Goal: Navigation & Orientation: Find specific page/section

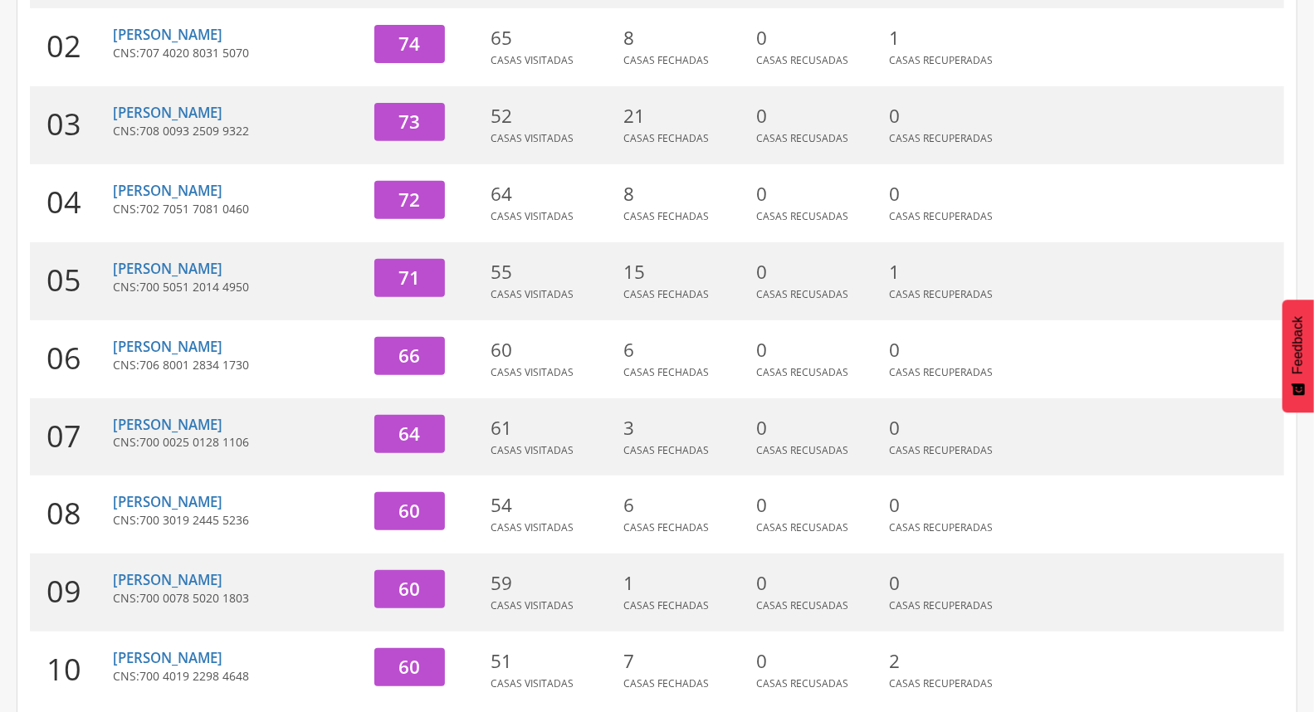
scroll to position [440, 0]
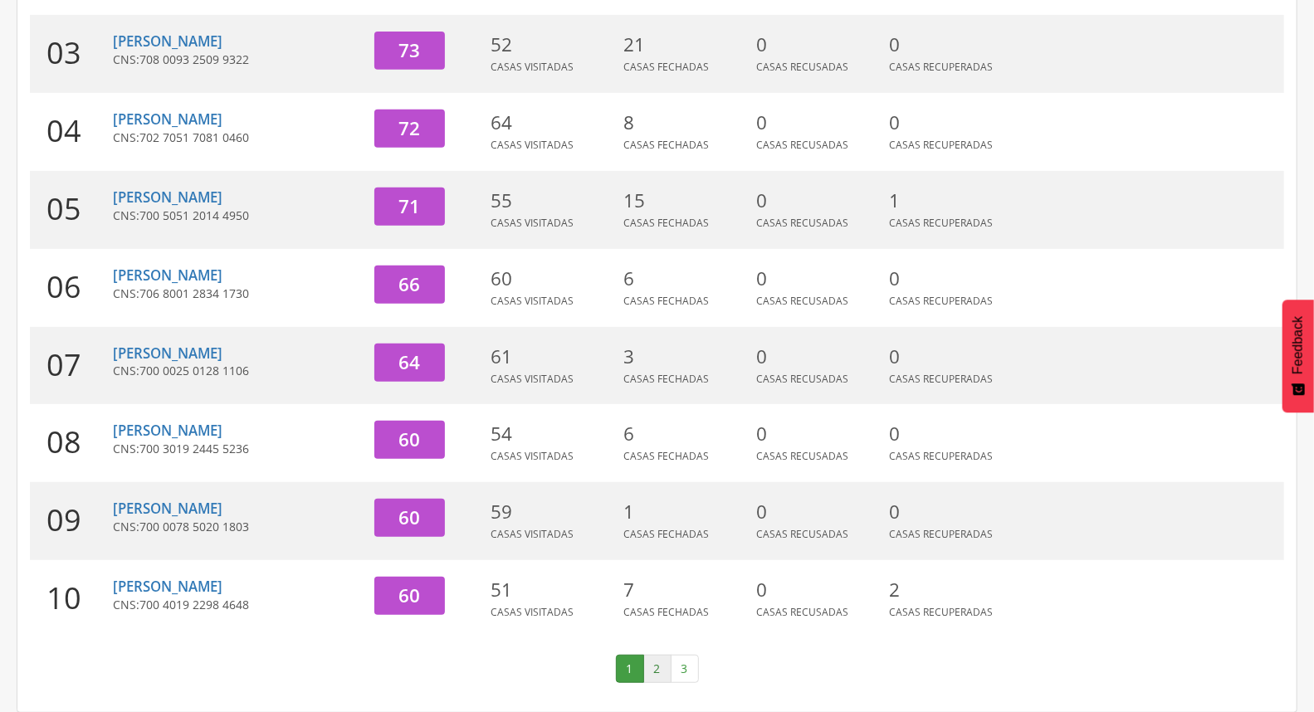
click at [658, 669] on link "2" at bounding box center [657, 669] width 28 height 28
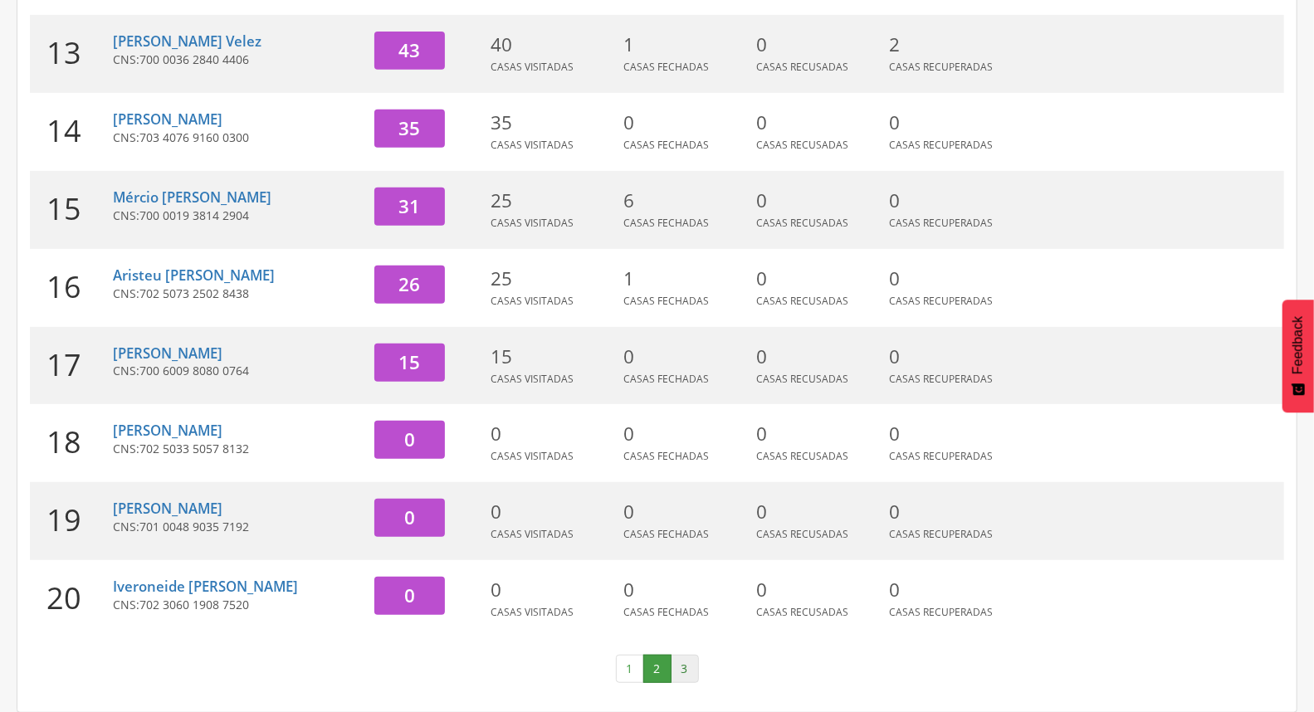
click at [679, 663] on link "3" at bounding box center [685, 669] width 28 height 28
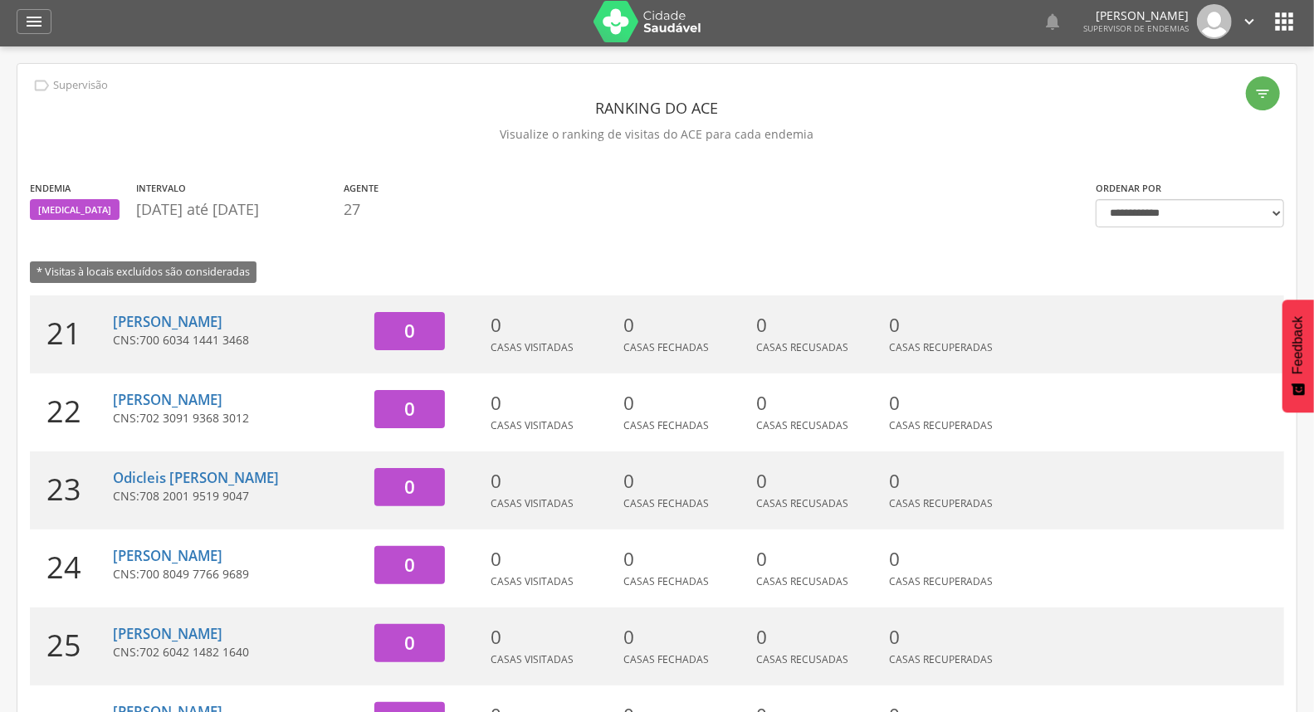
scroll to position [0, 0]
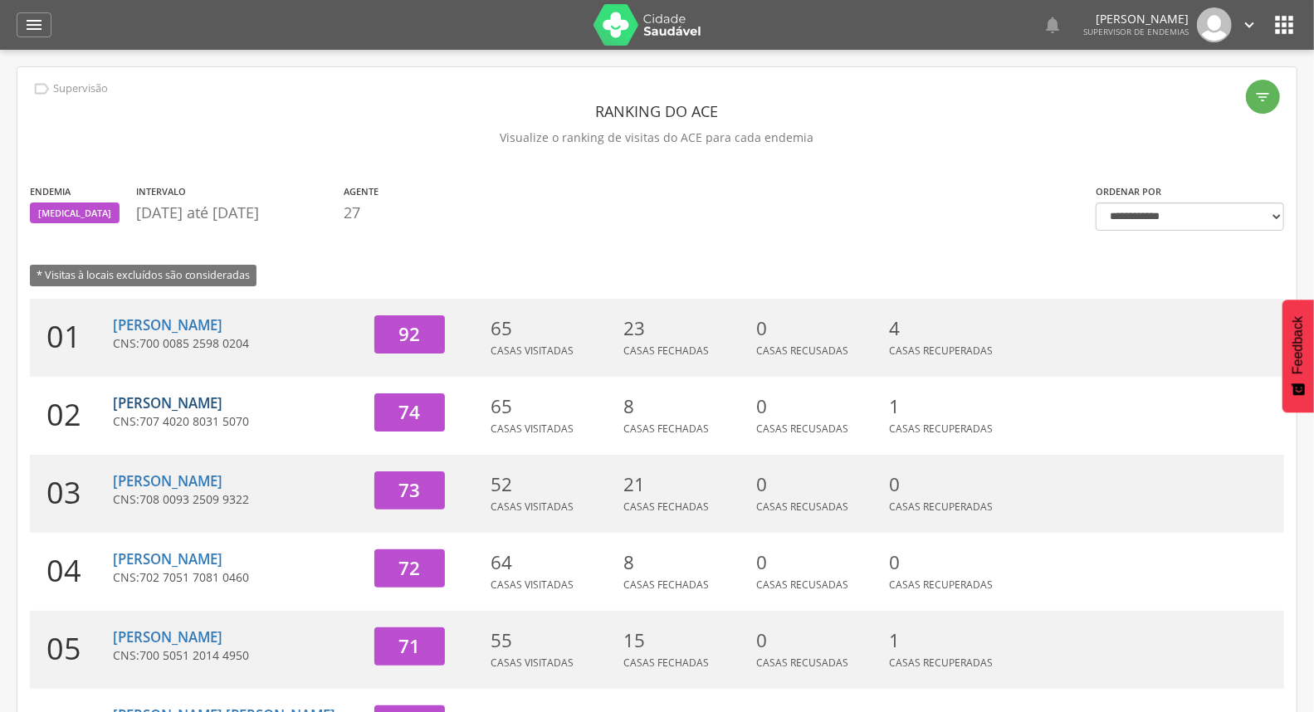
click at [223, 396] on link "Getúlio Cesar da Silva Paz" at bounding box center [168, 403] width 110 height 19
type input "**********"
click at [40, 15] on icon "" at bounding box center [34, 25] width 20 height 20
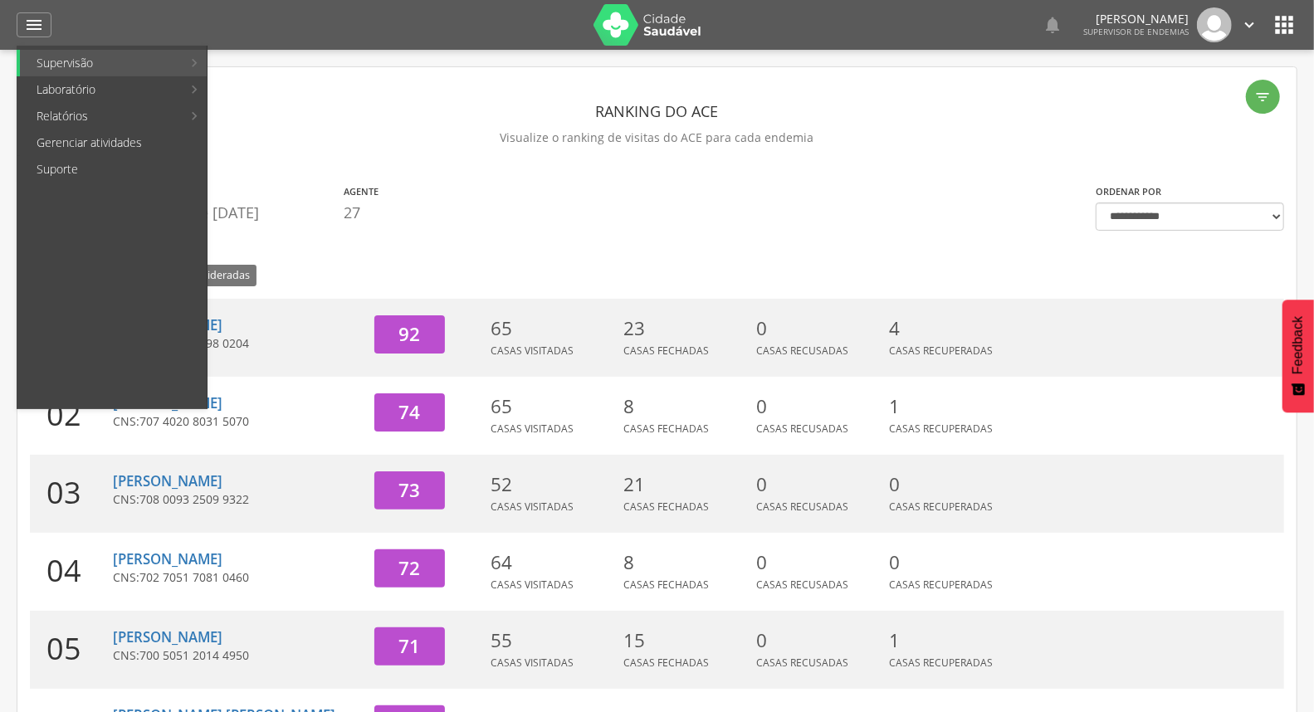
drag, startPoint x: 880, startPoint y: 194, endPoint x: 925, endPoint y: 152, distance: 61.7
click at [881, 194] on section "Endemia Dengue Intervalo 01/09/2025 até 03/09/2025 Agente 27" at bounding box center [550, 207] width 1041 height 49
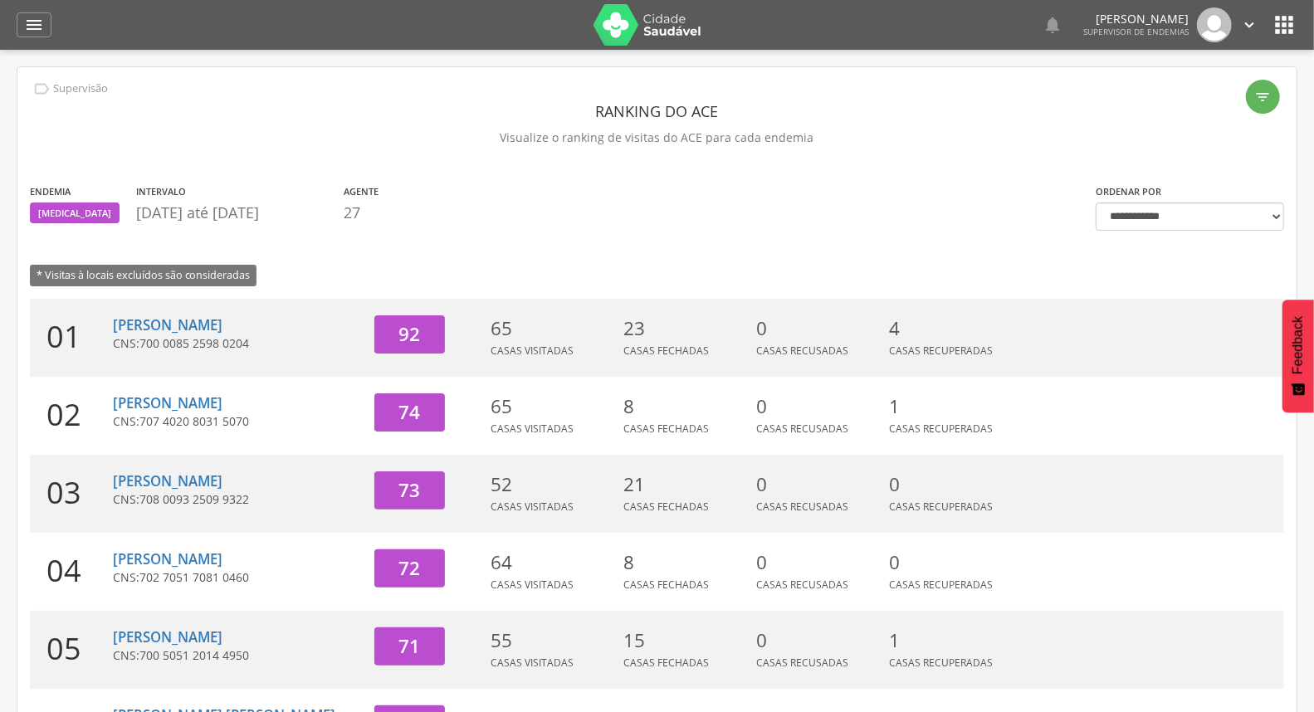
click at [1249, 22] on icon "" at bounding box center [1249, 25] width 18 height 18
click at [1152, 96] on link "Sair" at bounding box center [1192, 96] width 131 height 21
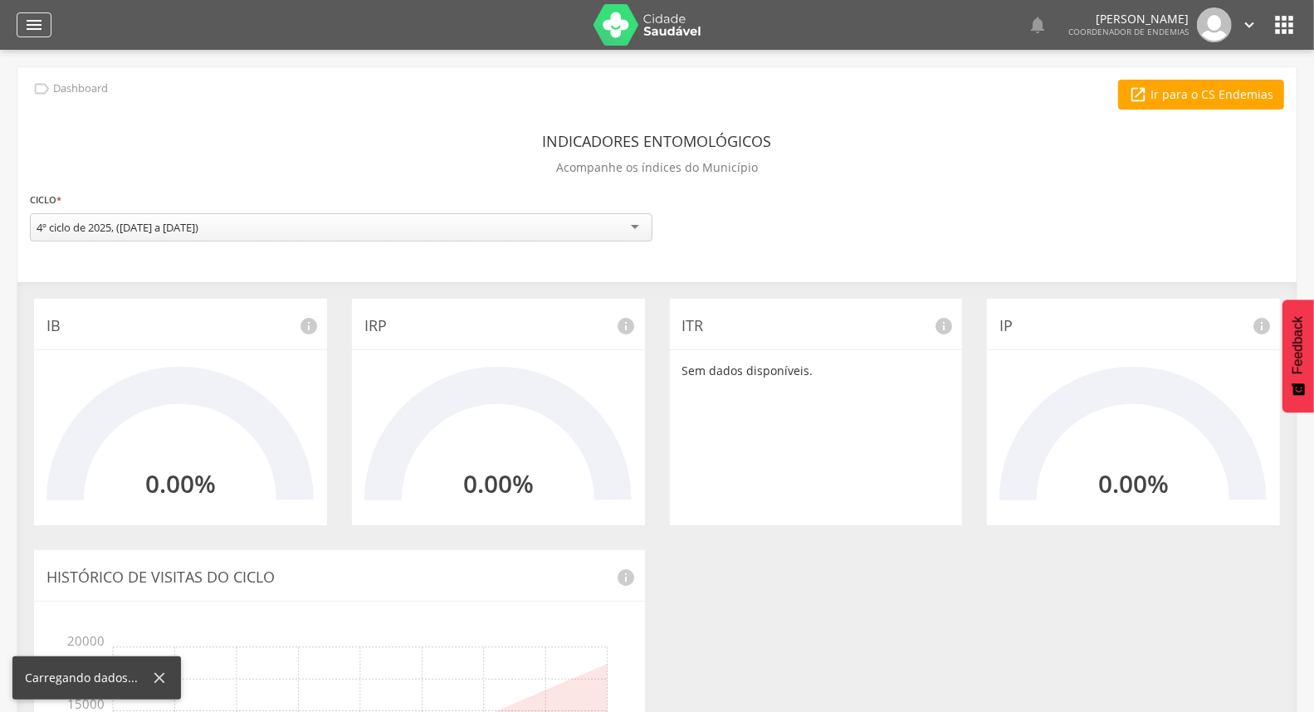
click at [32, 26] on icon "" at bounding box center [34, 25] width 20 height 20
click at [42, 17] on icon "" at bounding box center [34, 25] width 20 height 20
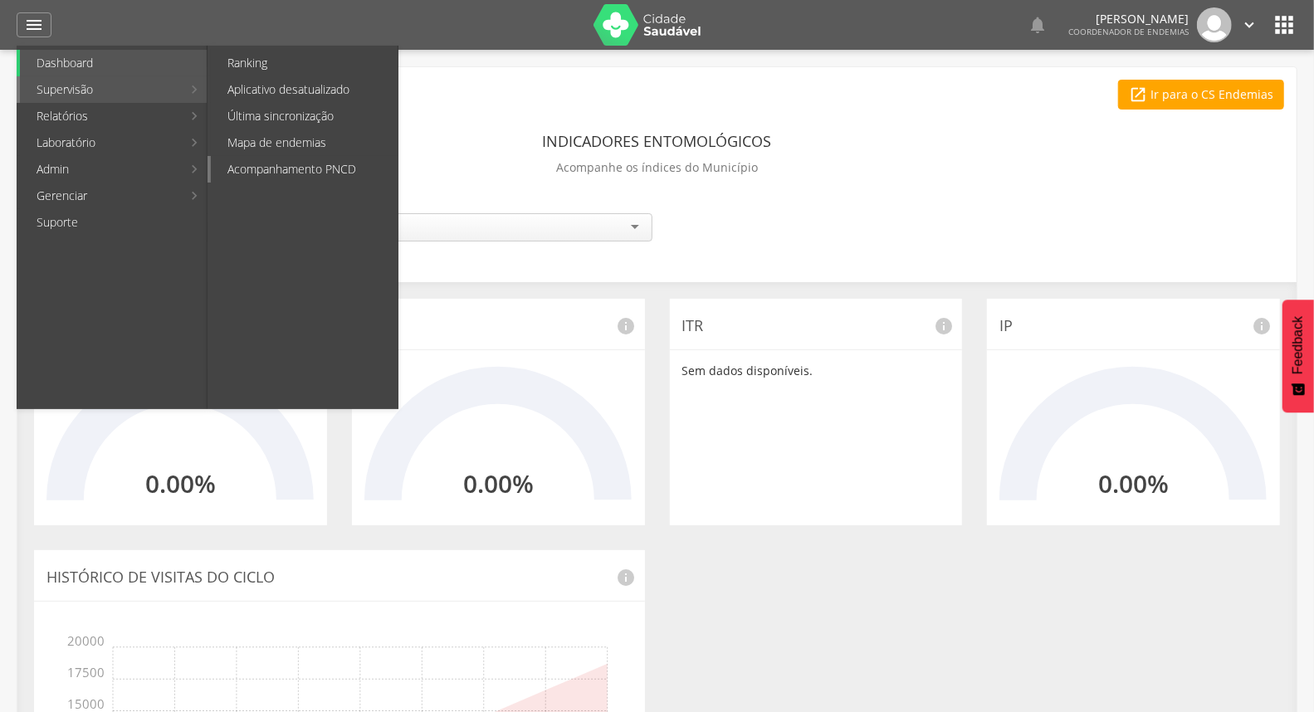
click at [307, 168] on link "Acompanhamento PNCD" at bounding box center [304, 169] width 187 height 27
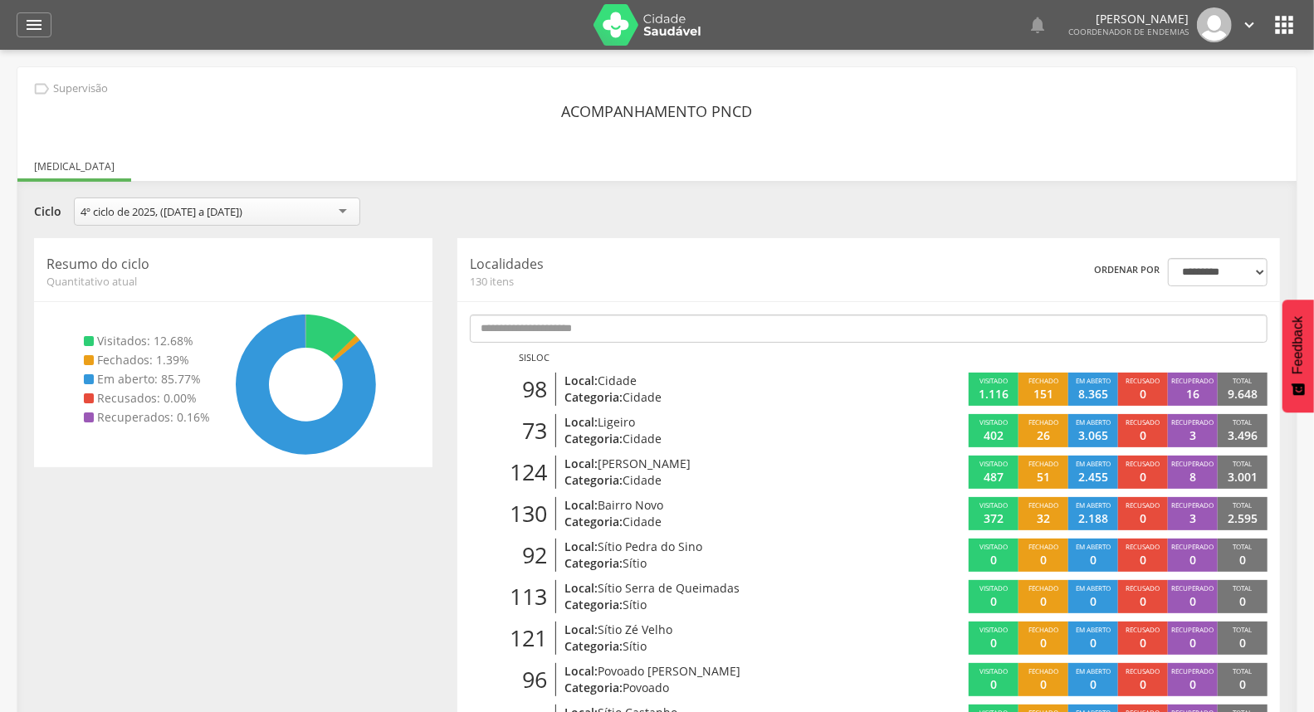
click at [1246, 28] on icon "" at bounding box center [1249, 25] width 18 height 18
click at [1185, 89] on link "Sair" at bounding box center [1192, 96] width 131 height 21
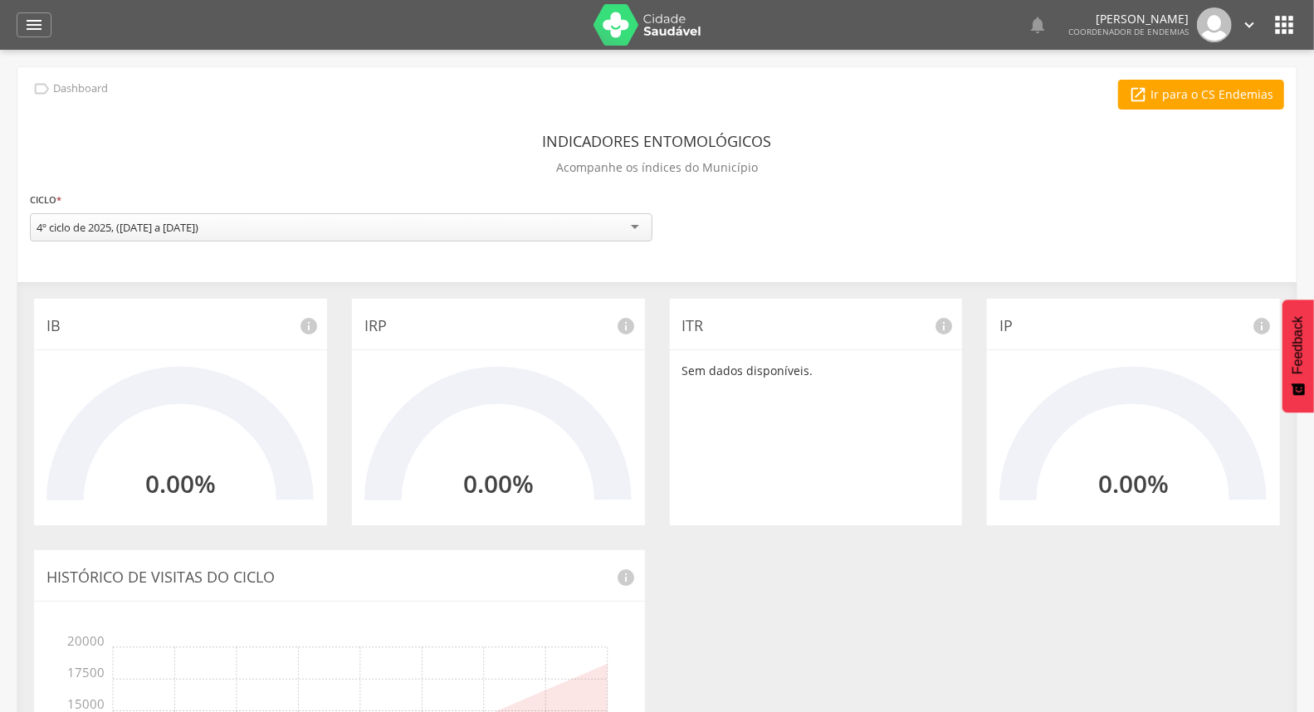
click at [1250, 27] on icon "" at bounding box center [1249, 25] width 18 height 18
click at [1220, 91] on link "Sair" at bounding box center [1192, 96] width 131 height 21
